Goal: Transaction & Acquisition: Purchase product/service

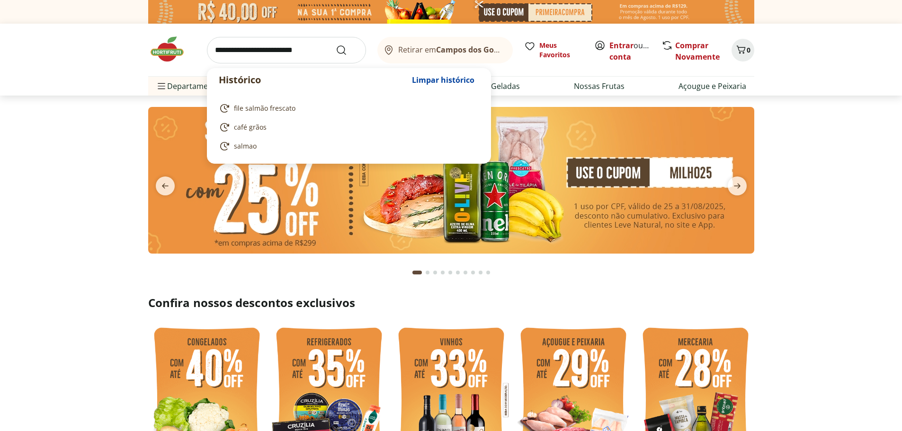
click at [233, 53] on input "search" at bounding box center [286, 50] width 159 height 27
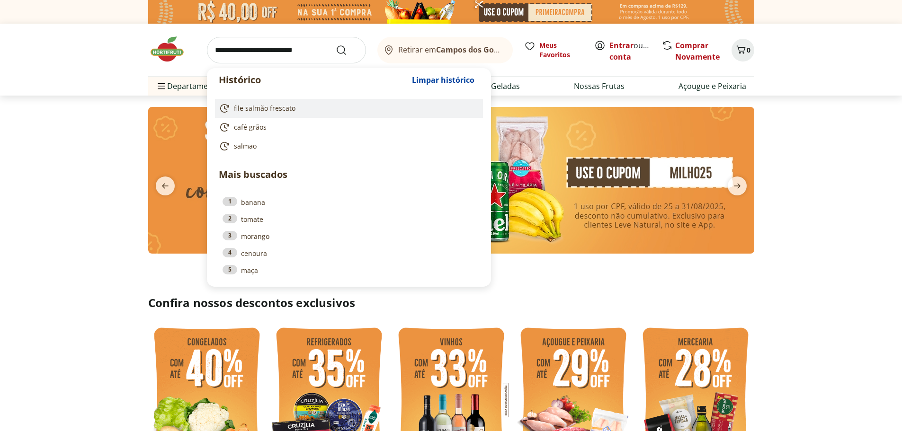
click at [253, 108] on span "file salmão frescato" at bounding box center [265, 108] width 62 height 9
type input "**********"
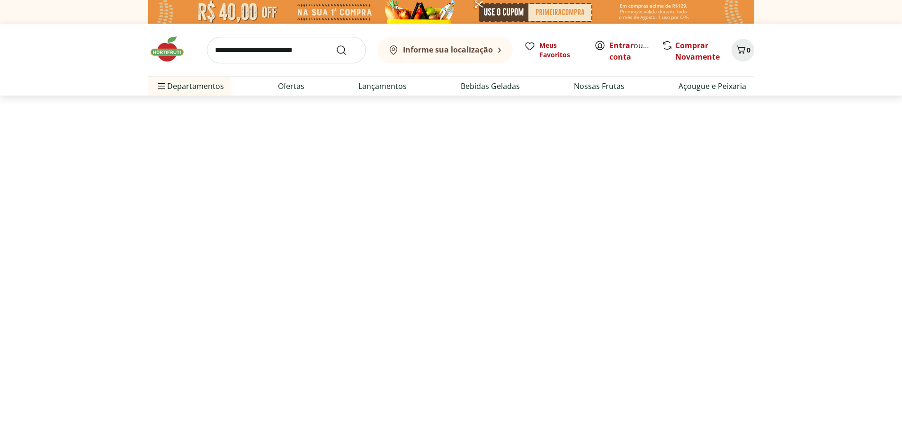
select select "**********"
